Goal: Information Seeking & Learning: Learn about a topic

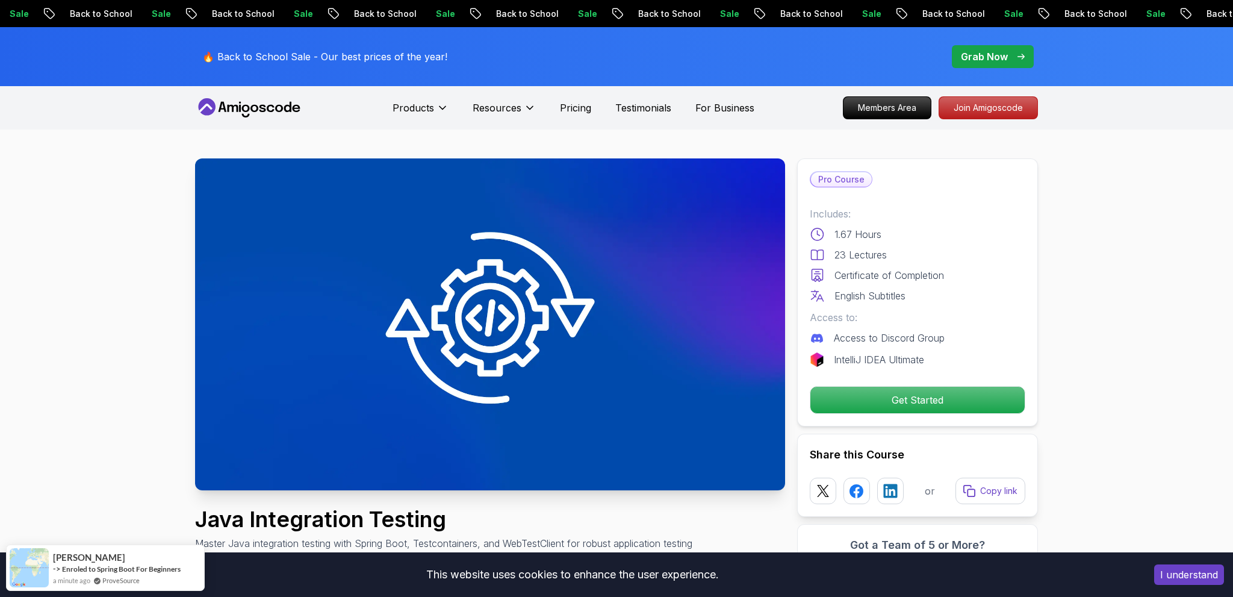
click at [266, 108] on icon at bounding box center [249, 107] width 108 height 19
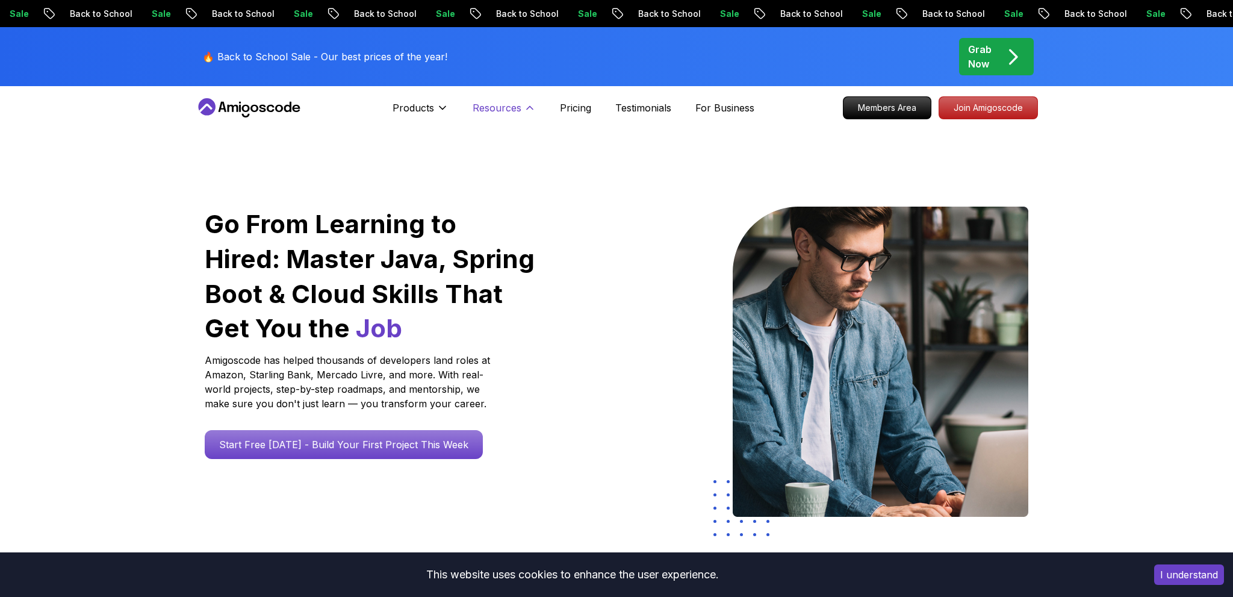
click at [525, 108] on icon at bounding box center [530, 108] width 12 height 12
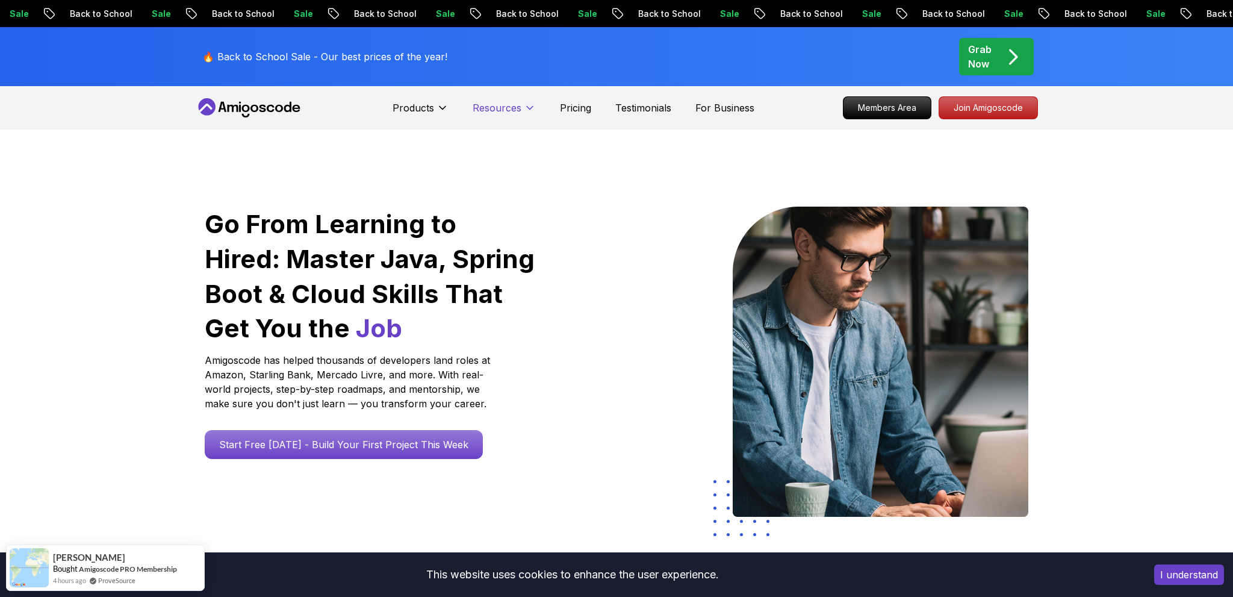
click at [526, 108] on icon at bounding box center [530, 108] width 12 height 12
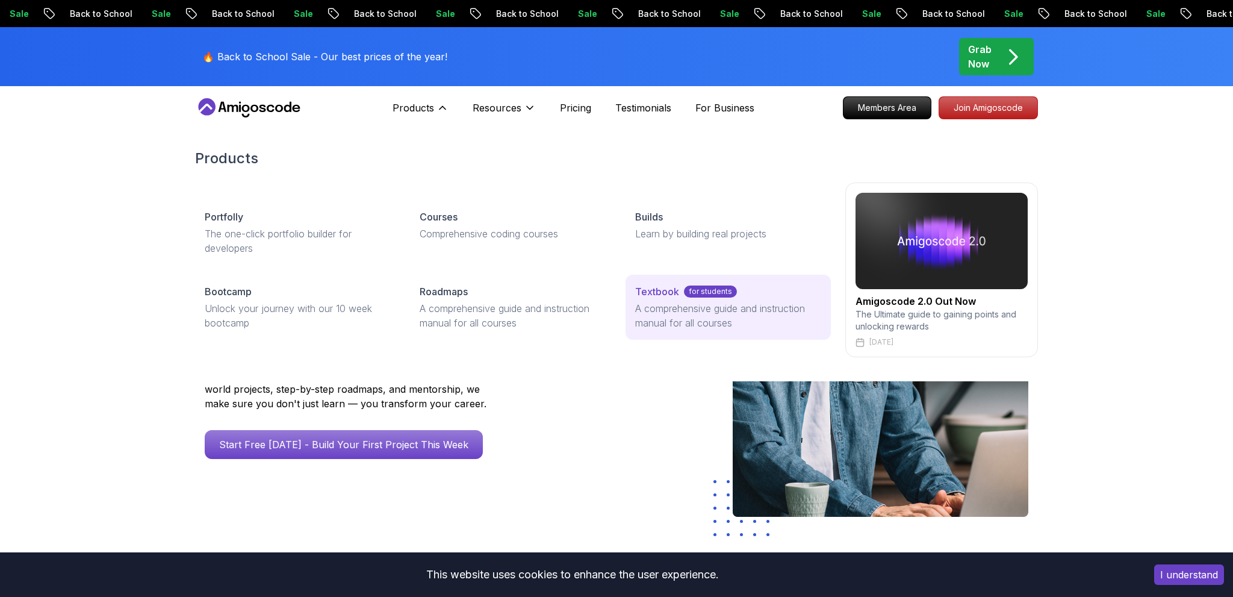
click at [690, 323] on p "A comprehensive guide and instruction manual for all courses" at bounding box center [728, 315] width 186 height 29
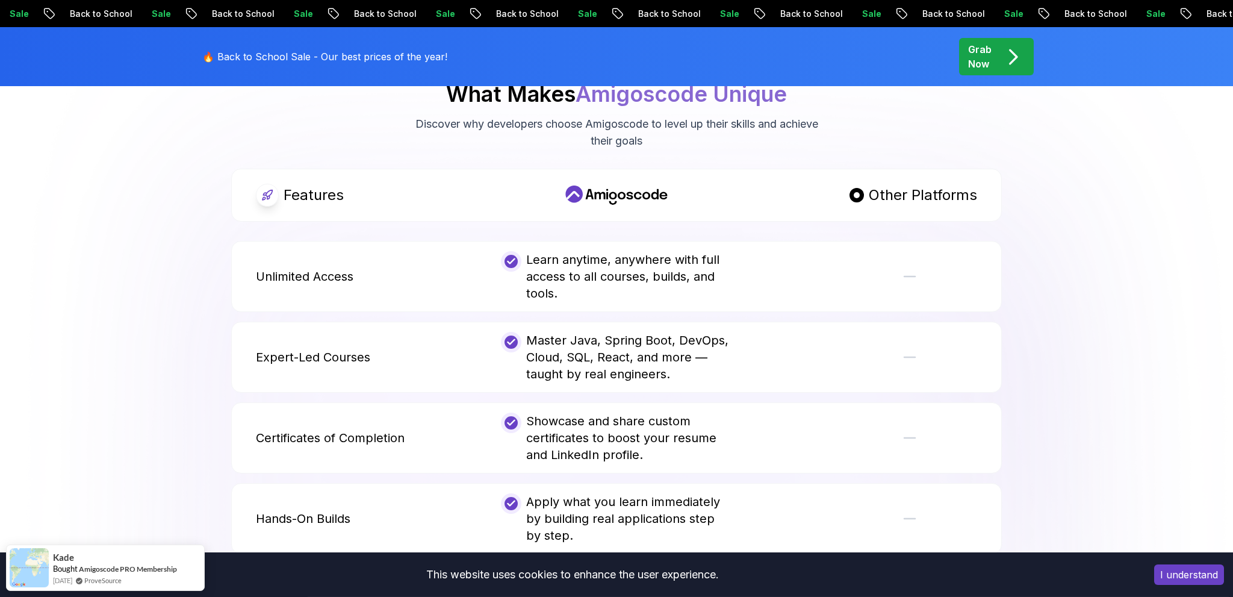
scroll to position [2289, 0]
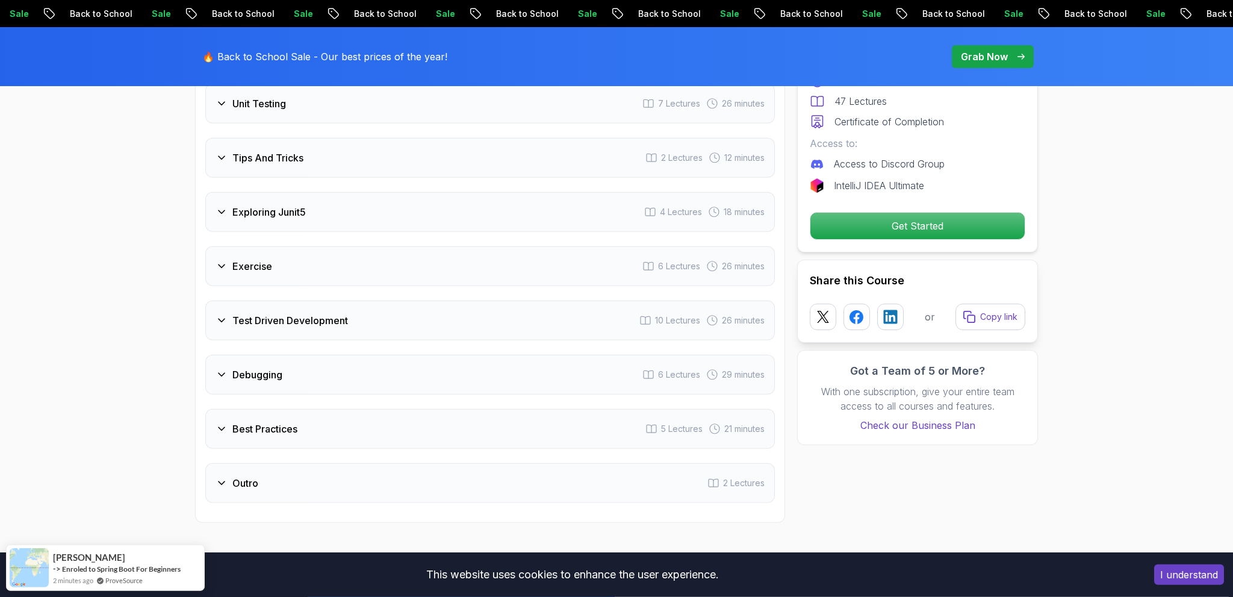
scroll to position [1907, 0]
